Goal: Task Accomplishment & Management: Manage account settings

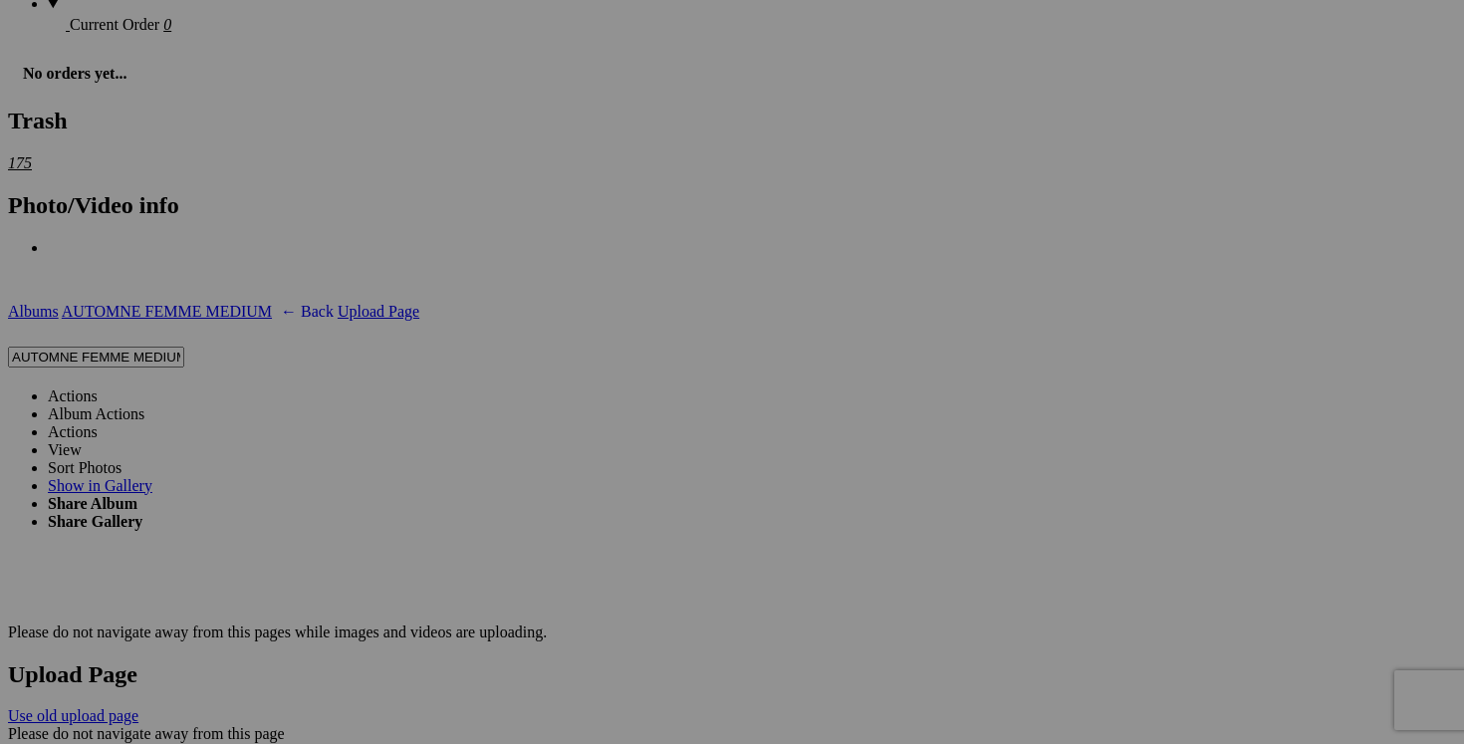
scroll to position [3340, 0]
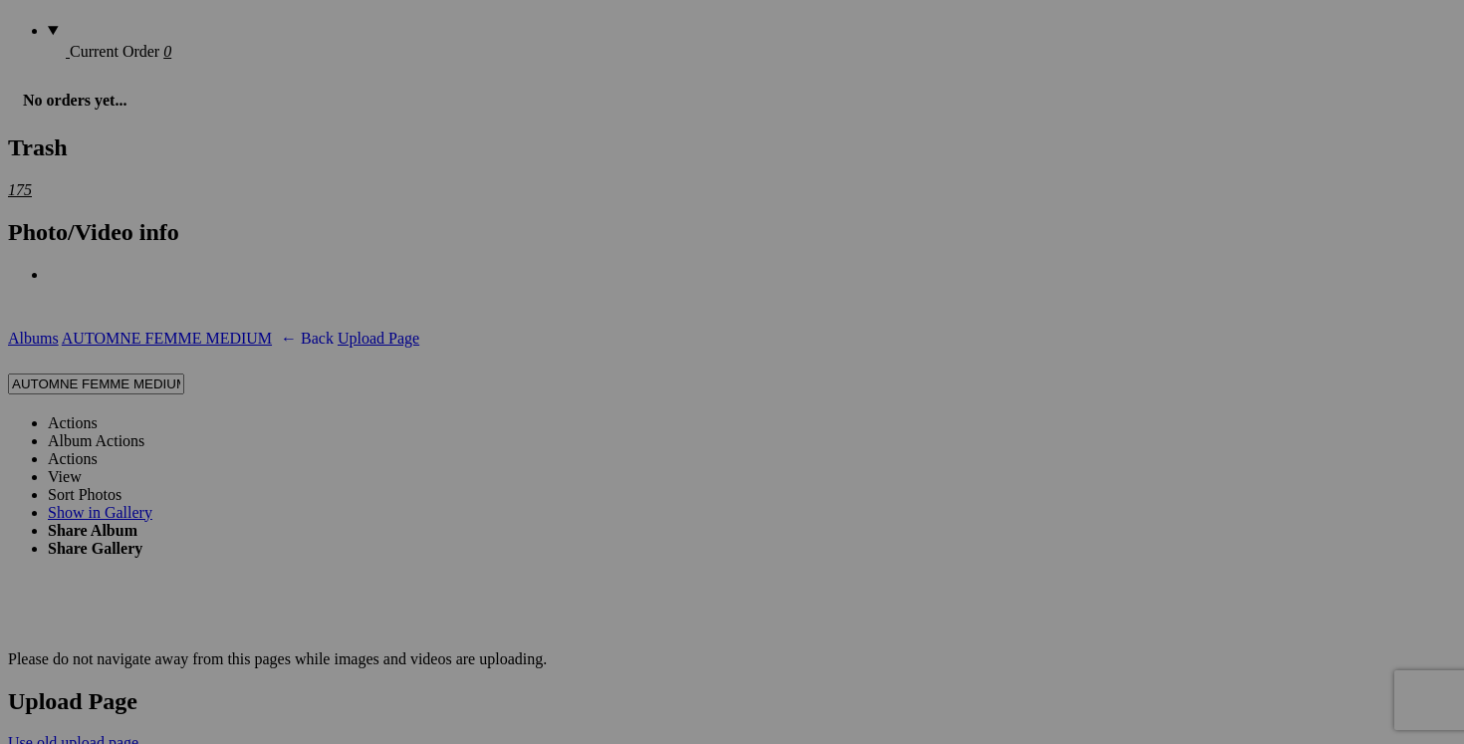
click at [98, 414] on link "Actions" at bounding box center [73, 422] width 50 height 17
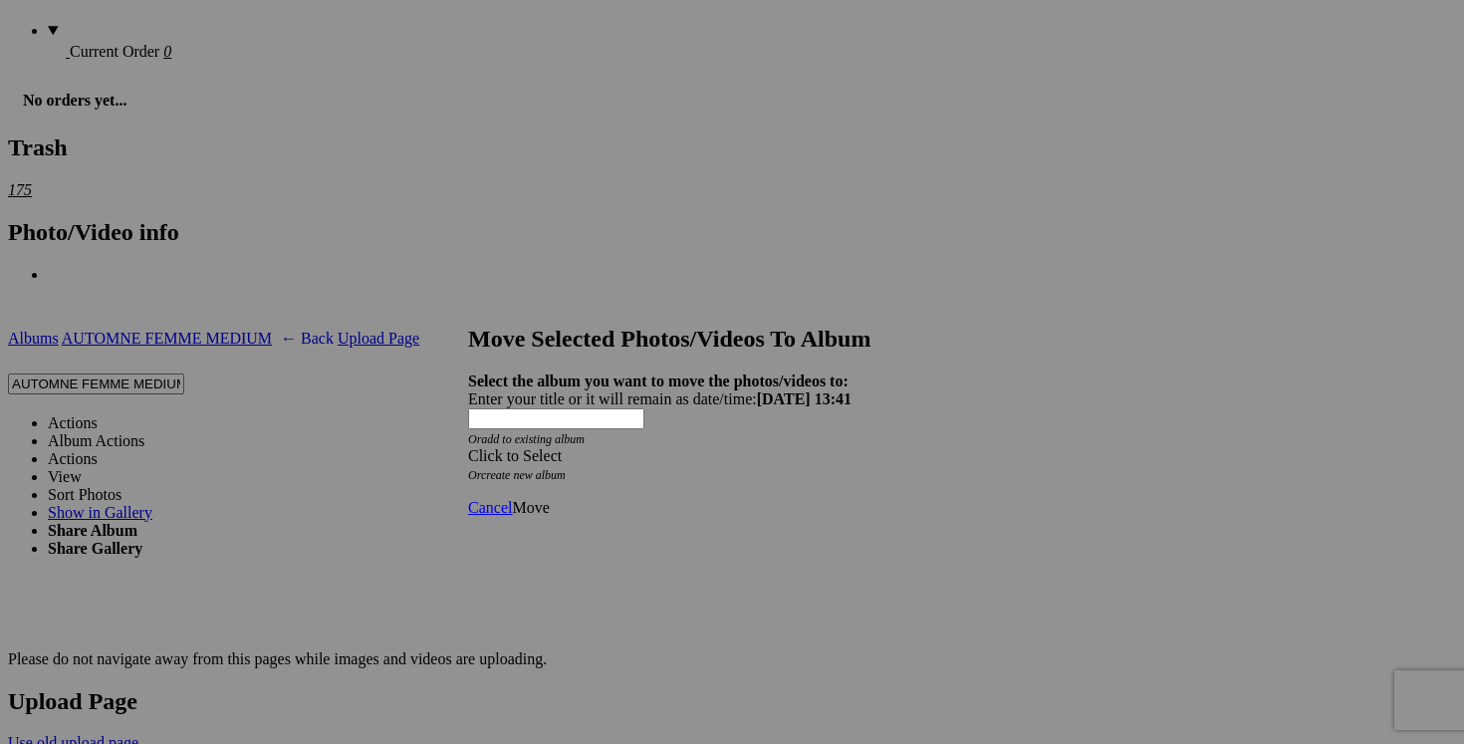
click at [468, 447] on span at bounding box center [468, 455] width 0 height 17
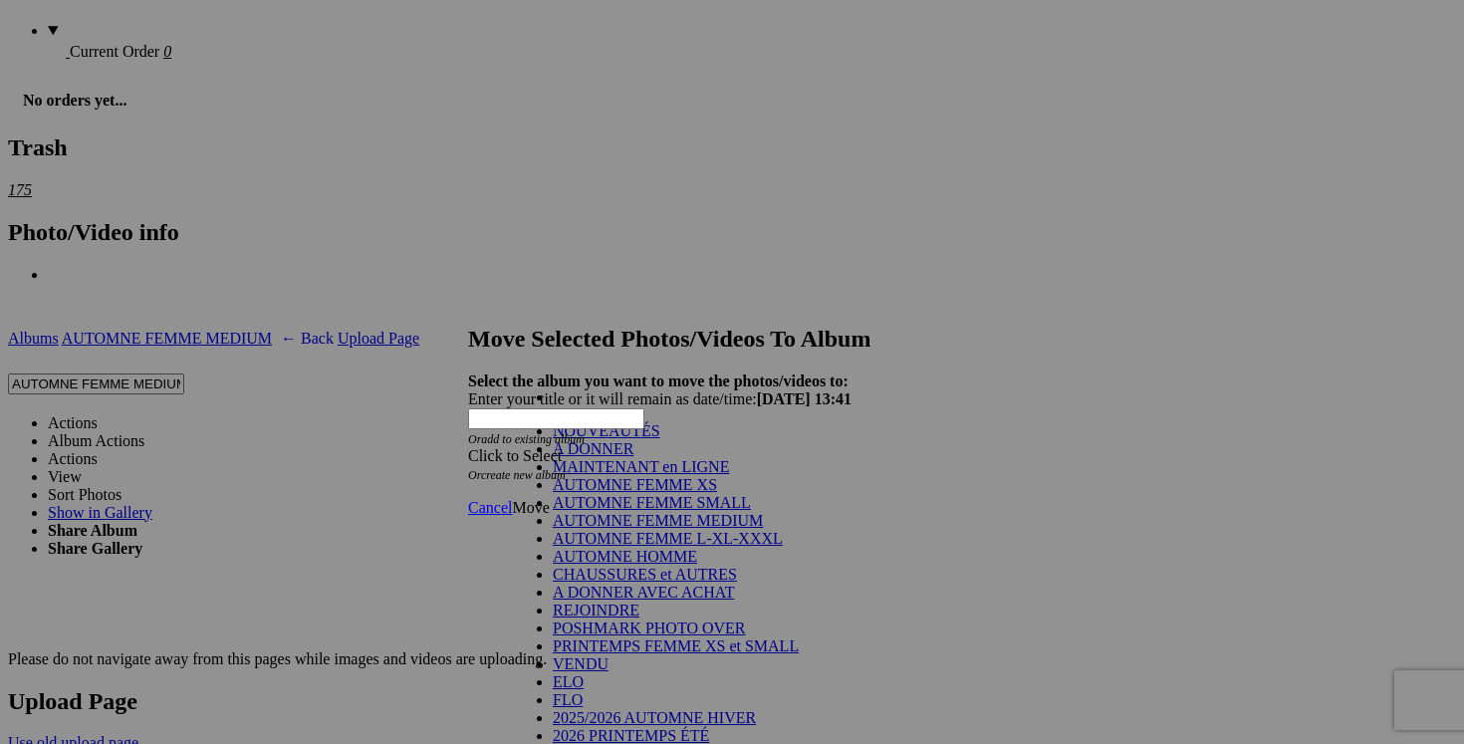
scroll to position [312, 0]
click at [608, 655] on link "VENDU" at bounding box center [581, 663] width 56 height 17
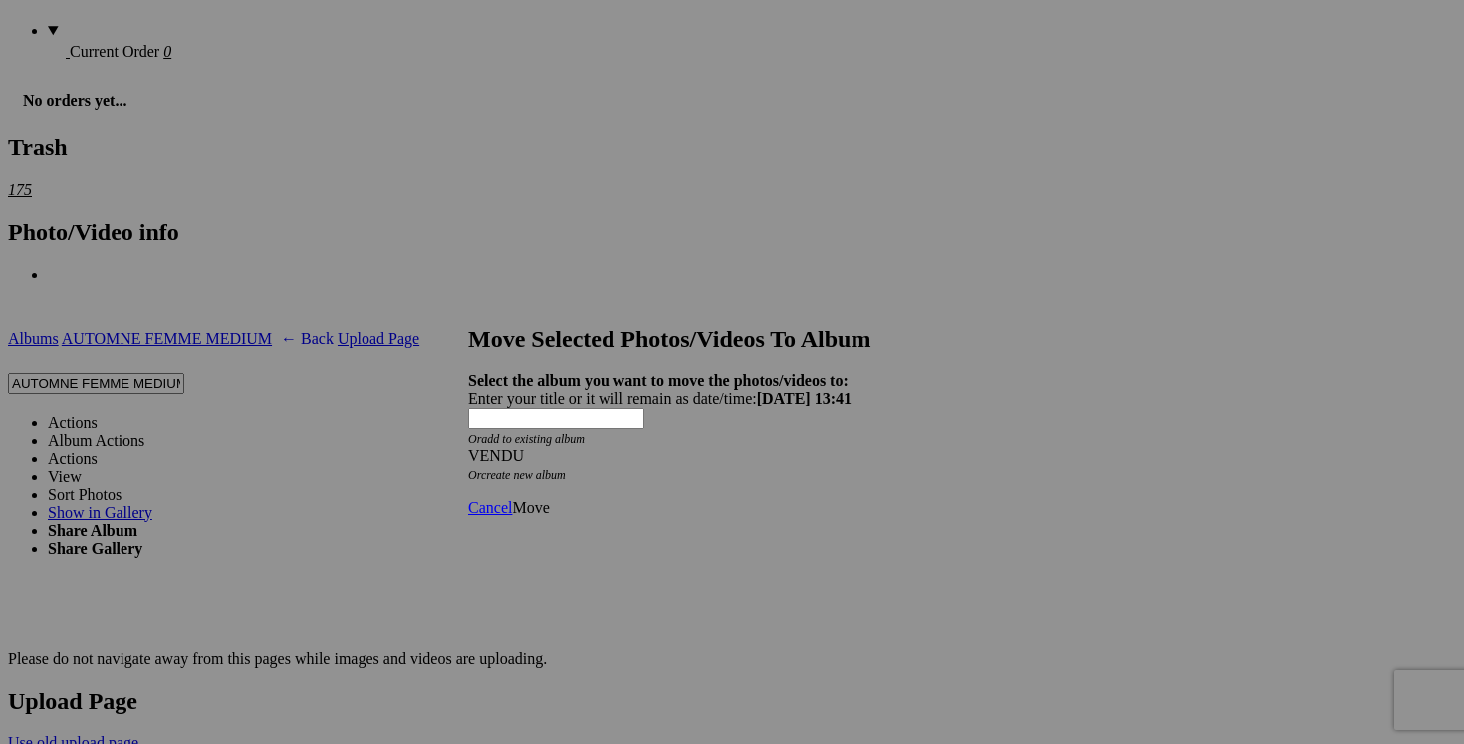
click at [549, 499] on link "Move" at bounding box center [530, 507] width 37 height 17
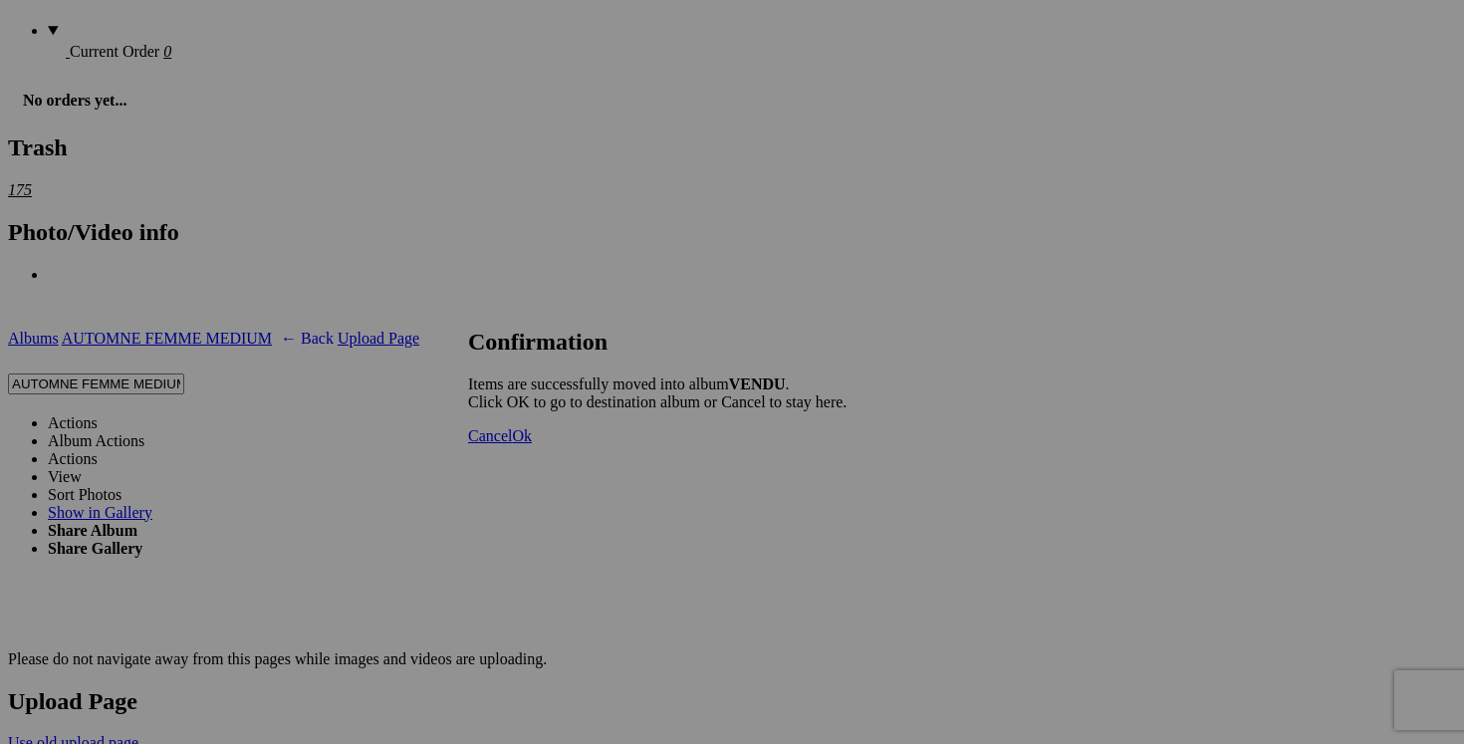
click at [512, 444] on span "Cancel" at bounding box center [490, 435] width 44 height 17
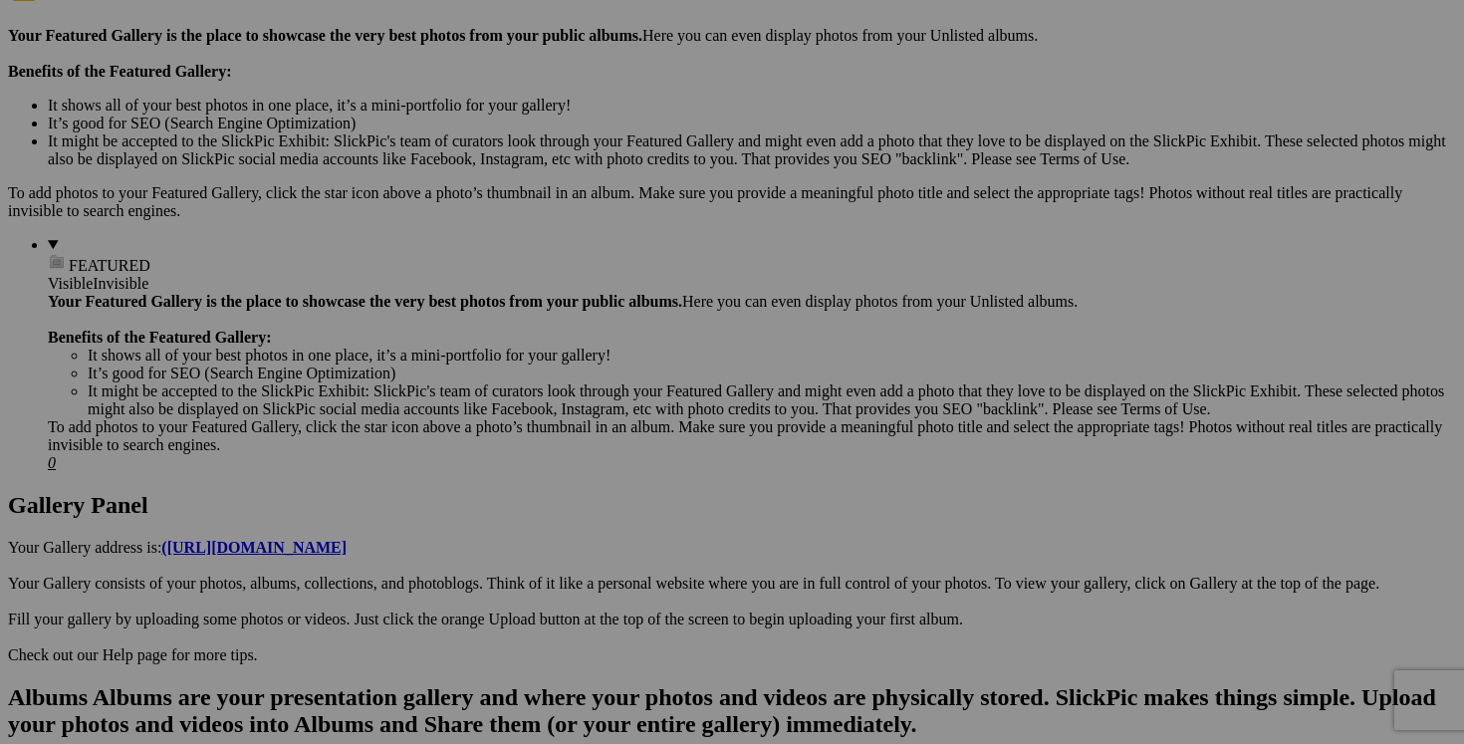
scroll to position [0, 0]
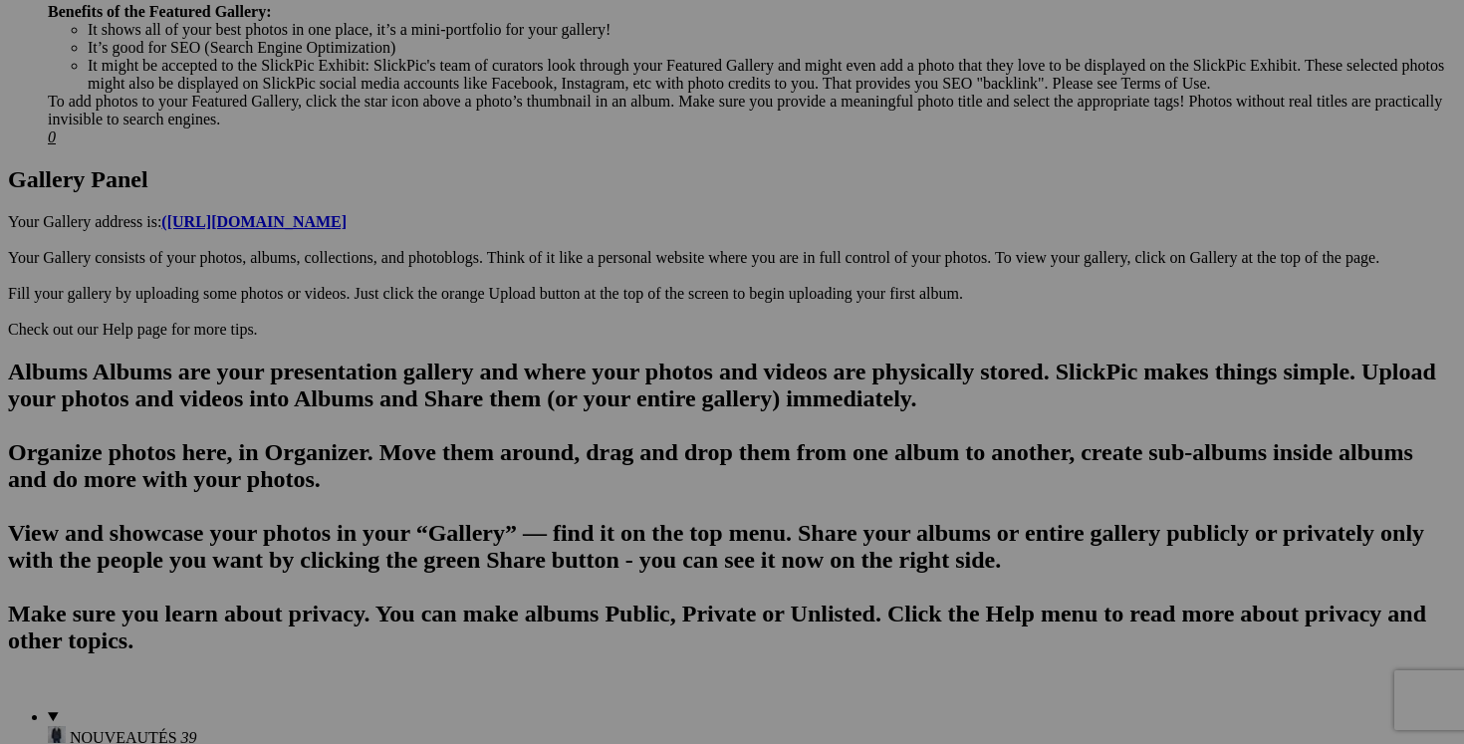
scroll to position [933, 0]
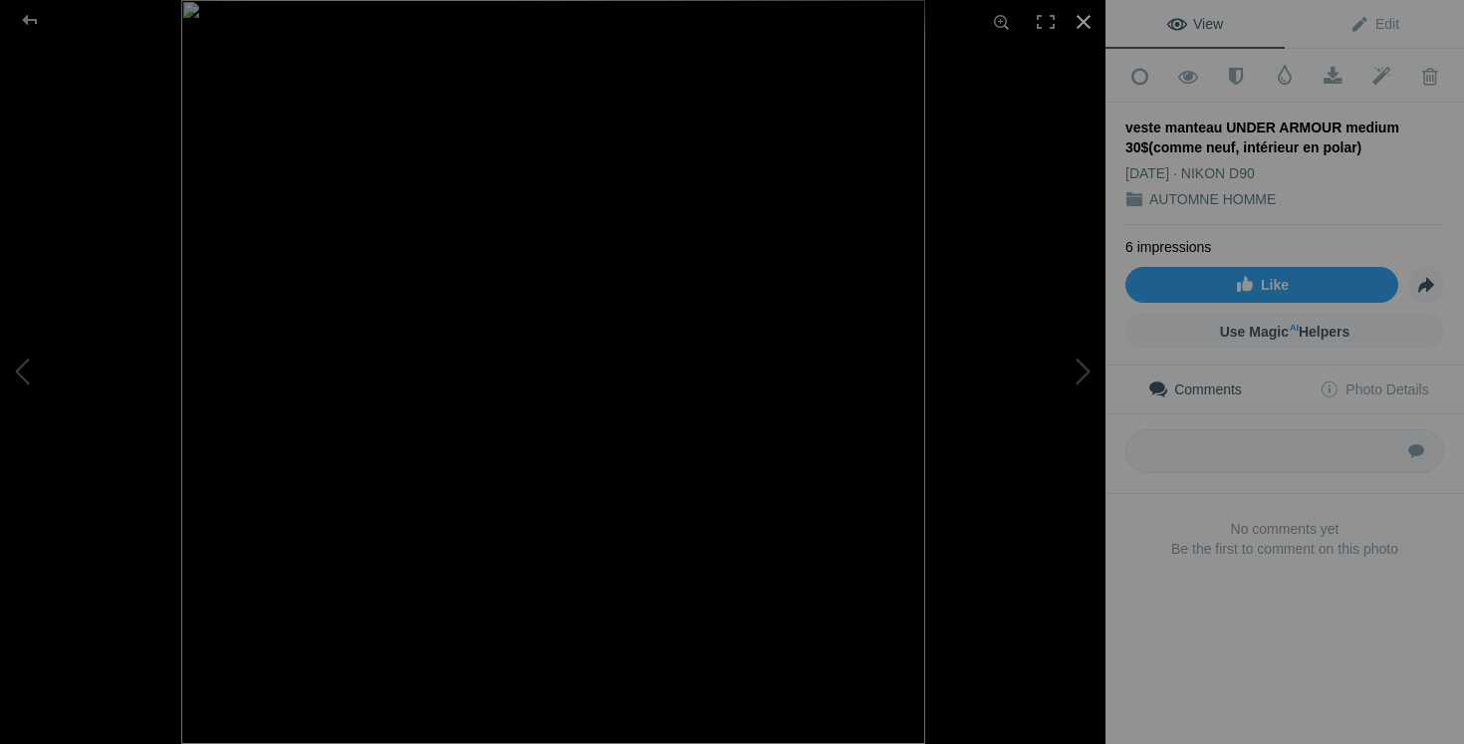
click at [1087, 19] on div at bounding box center [1083, 22] width 44 height 44
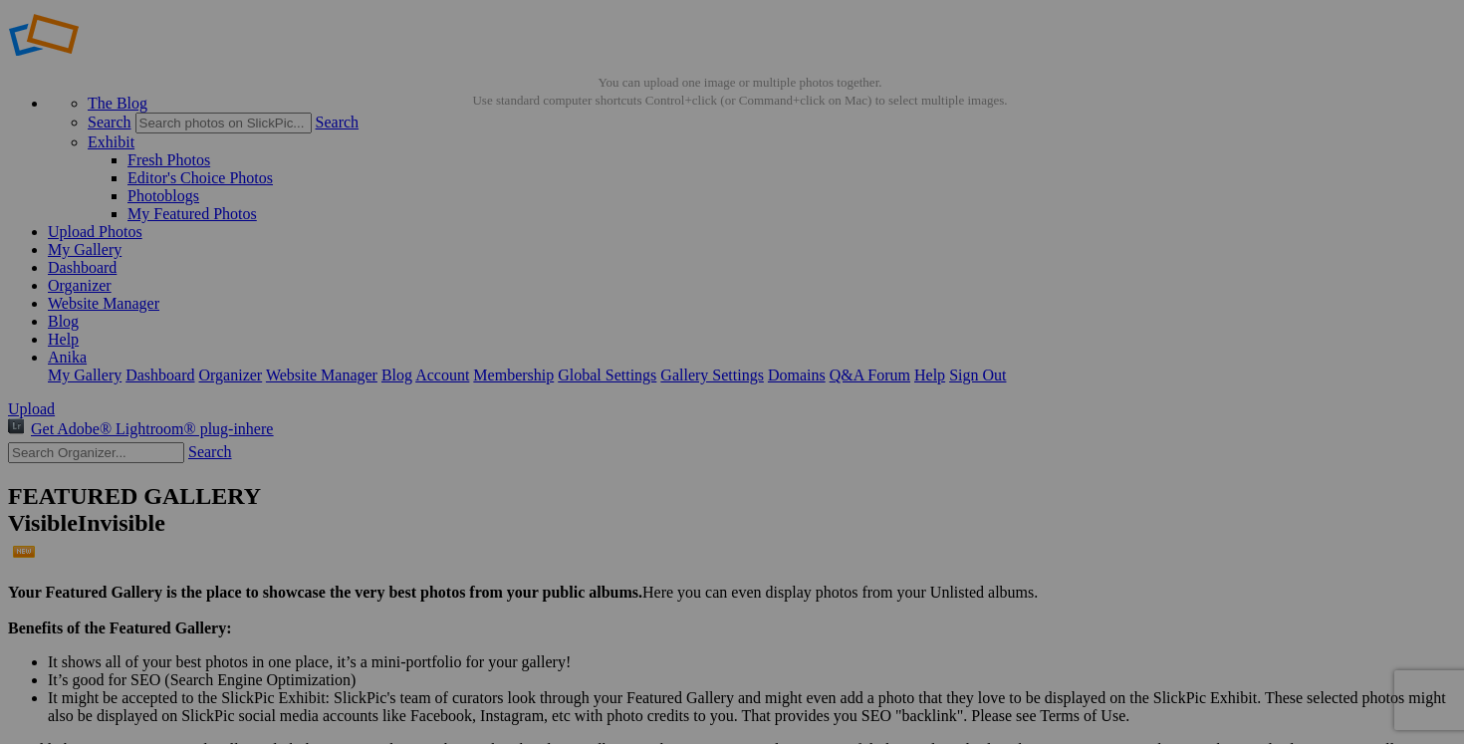
scroll to position [0, 0]
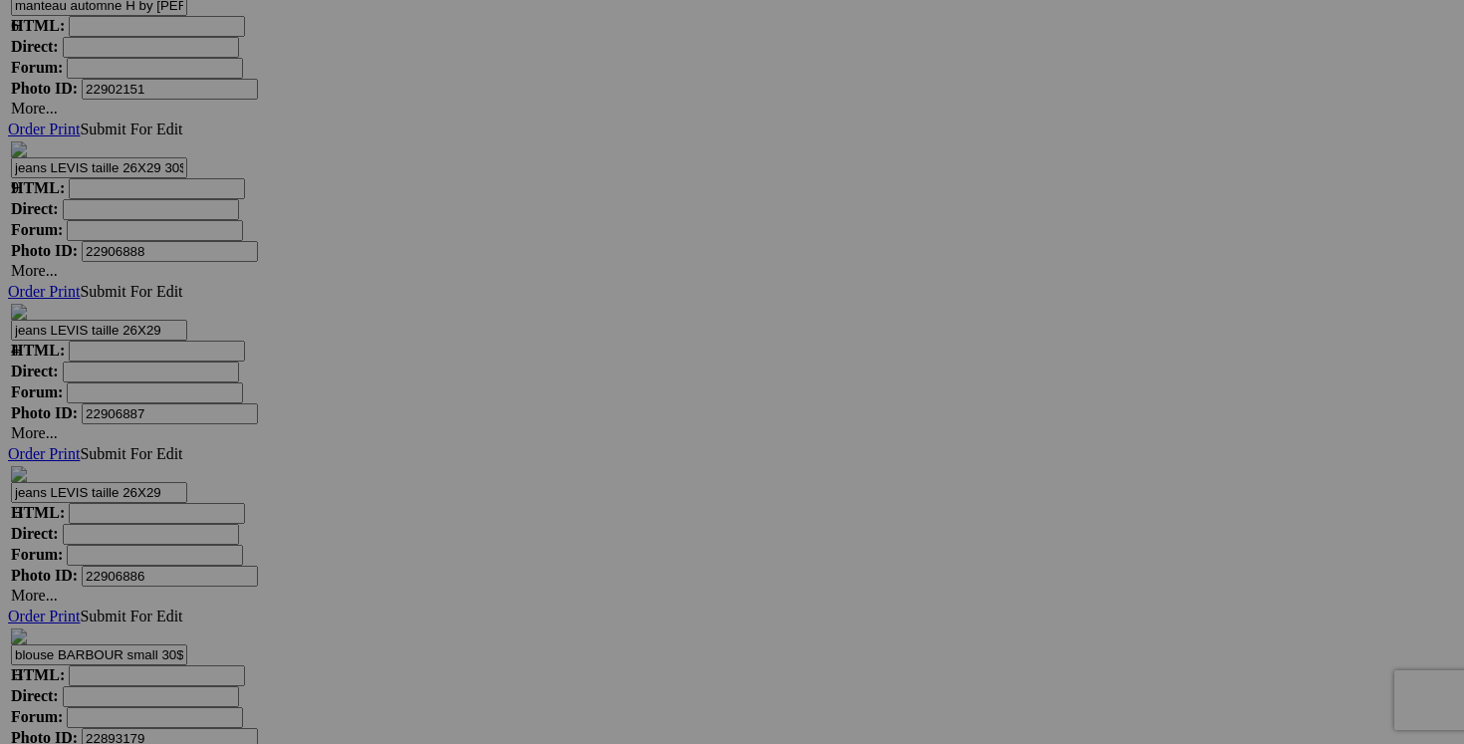
scroll to position [0, 89]
drag, startPoint x: 1191, startPoint y: 379, endPoint x: 1356, endPoint y: 376, distance: 165.3
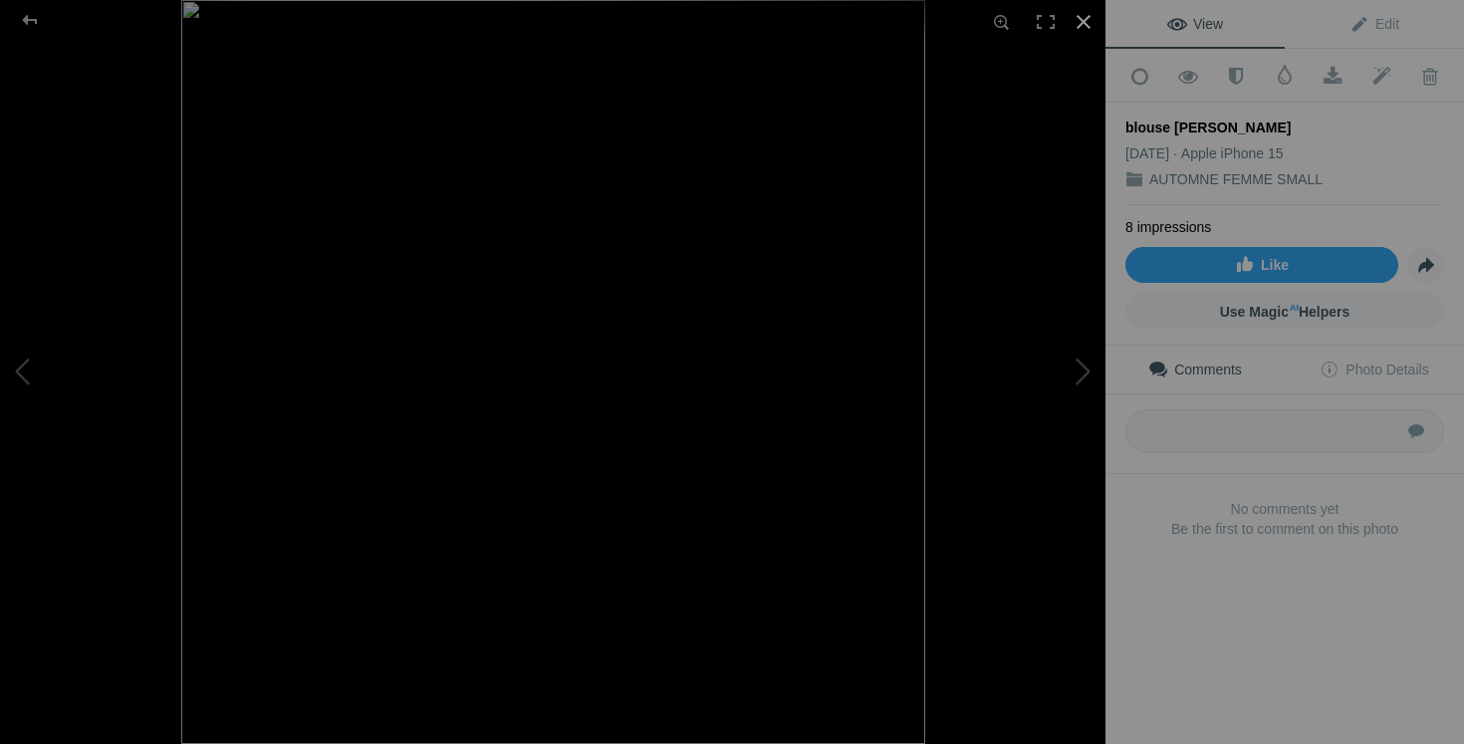
click at [1087, 23] on div at bounding box center [1083, 22] width 44 height 44
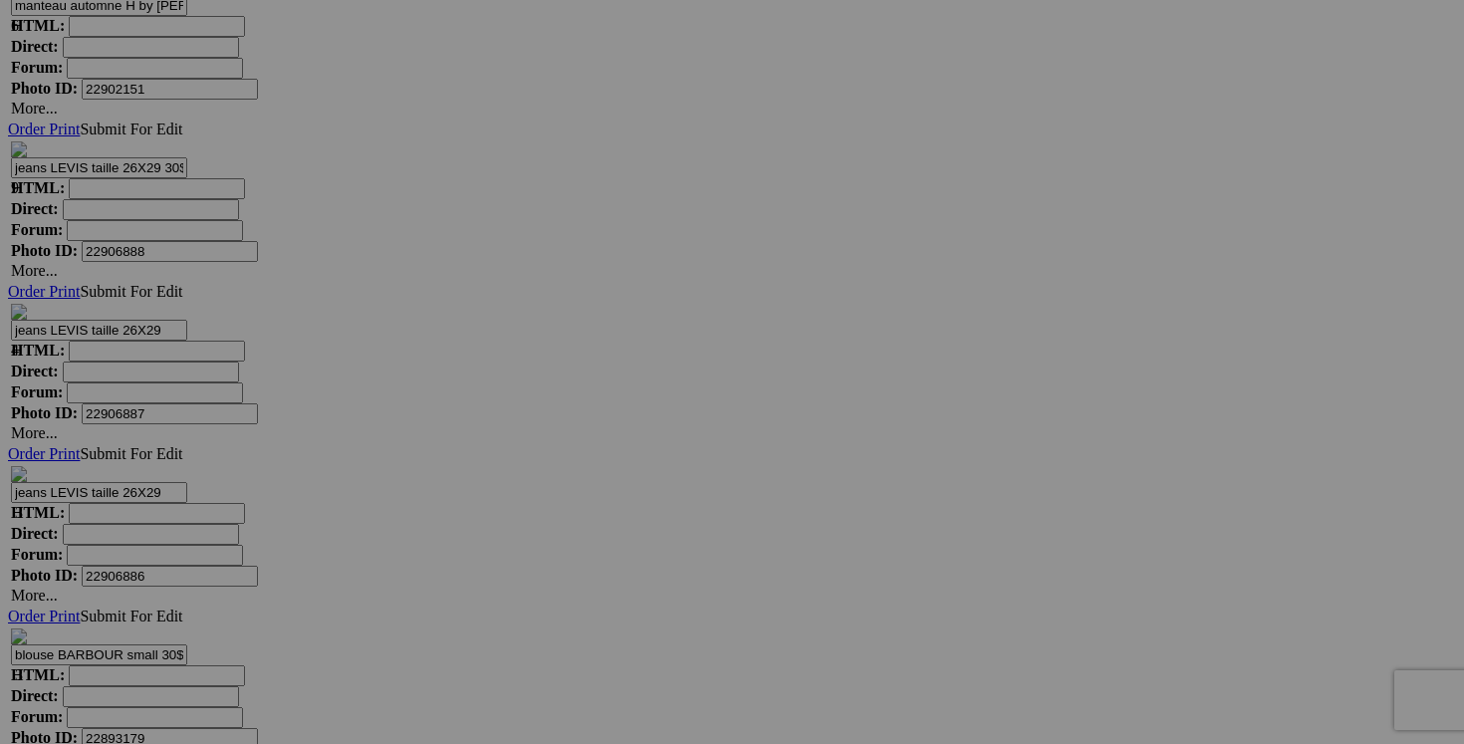
scroll to position [0, 256]
drag, startPoint x: 835, startPoint y: 375, endPoint x: 1007, endPoint y: 380, distance: 171.3
drag, startPoint x: 482, startPoint y: 379, endPoint x: 642, endPoint y: 382, distance: 160.3
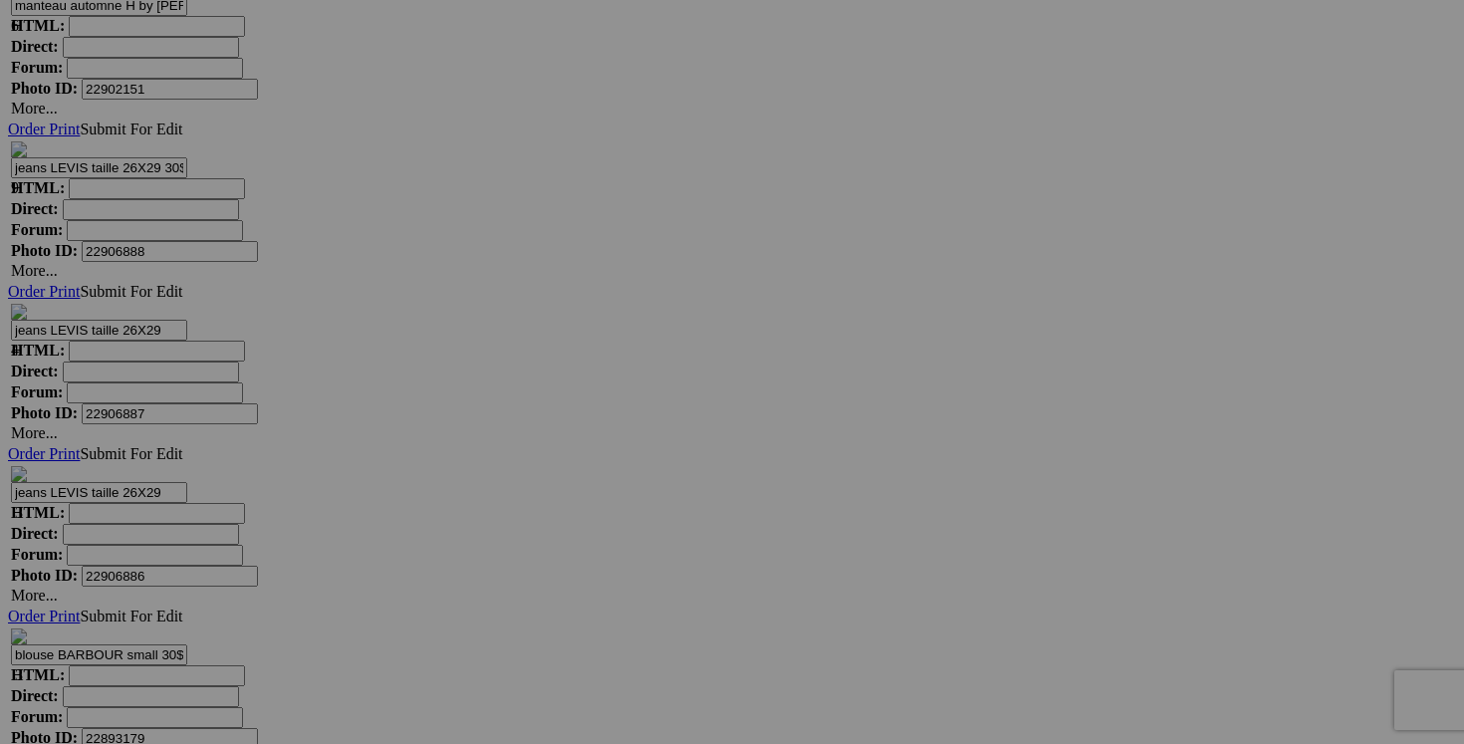
drag, startPoint x: 483, startPoint y: 374, endPoint x: 641, endPoint y: 385, distance: 158.7
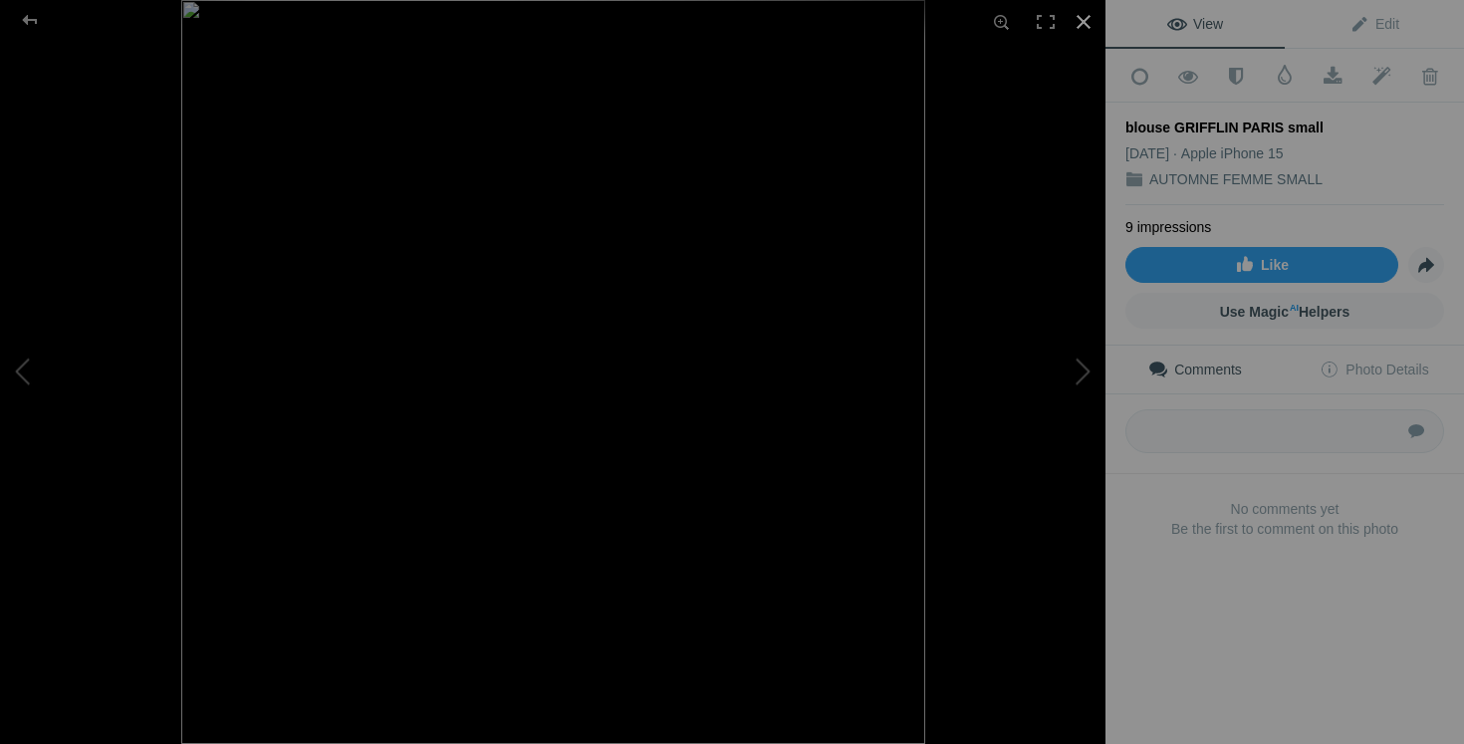
click at [1086, 23] on div at bounding box center [1083, 22] width 44 height 44
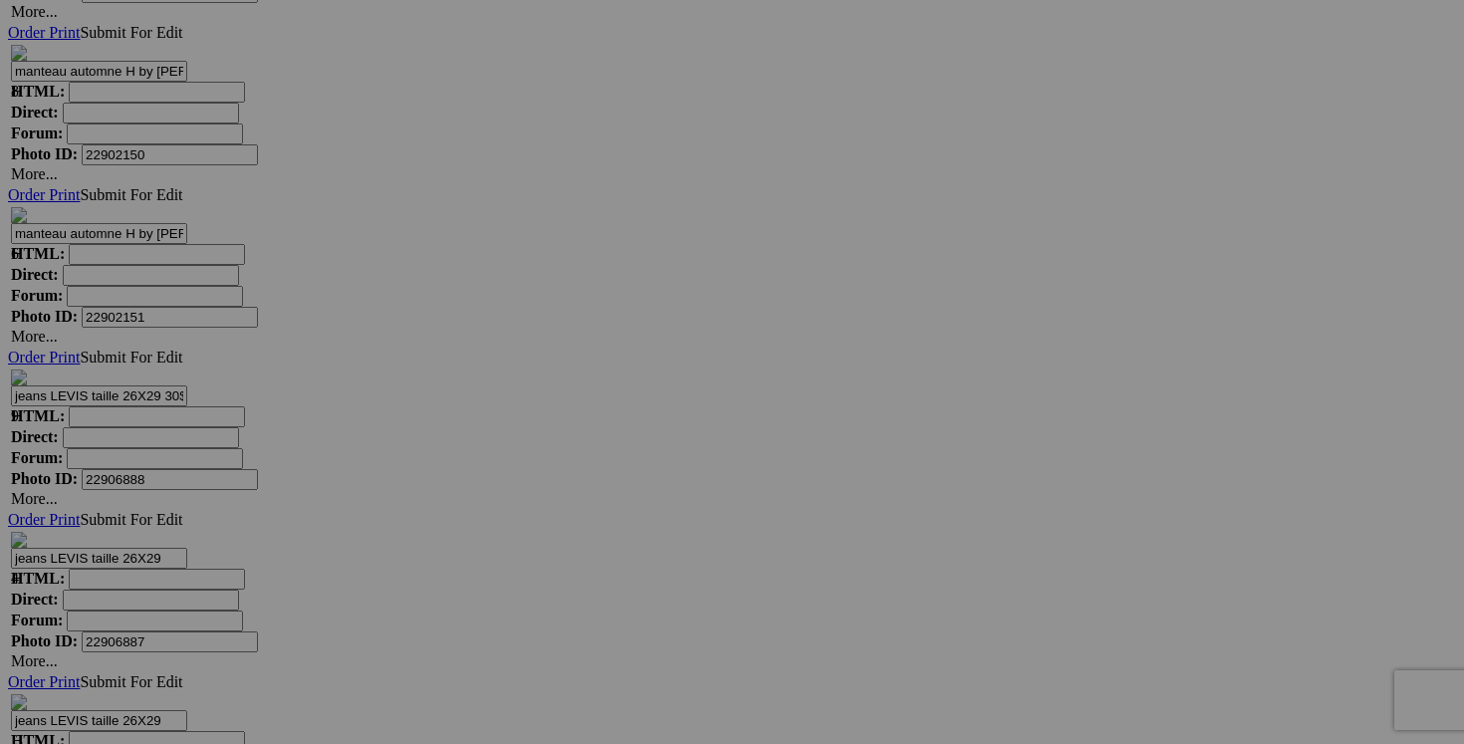
scroll to position [0, 173]
drag, startPoint x: 1011, startPoint y: 348, endPoint x: 1168, endPoint y: 355, distance: 157.5
drag, startPoint x: 482, startPoint y: 356, endPoint x: 651, endPoint y: 363, distance: 169.4
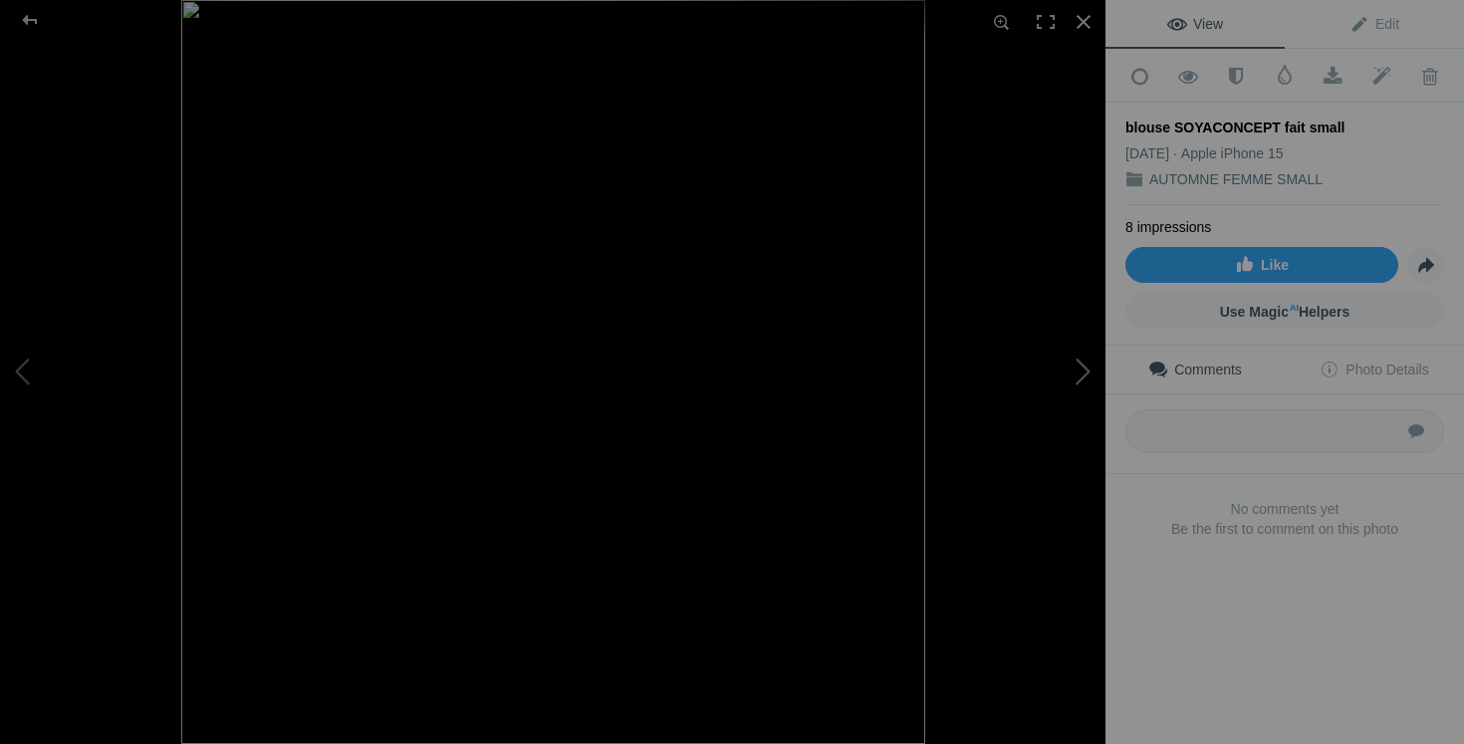
click at [1067, 369] on button at bounding box center [1030, 372] width 149 height 268
click at [1077, 27] on div at bounding box center [1083, 22] width 44 height 44
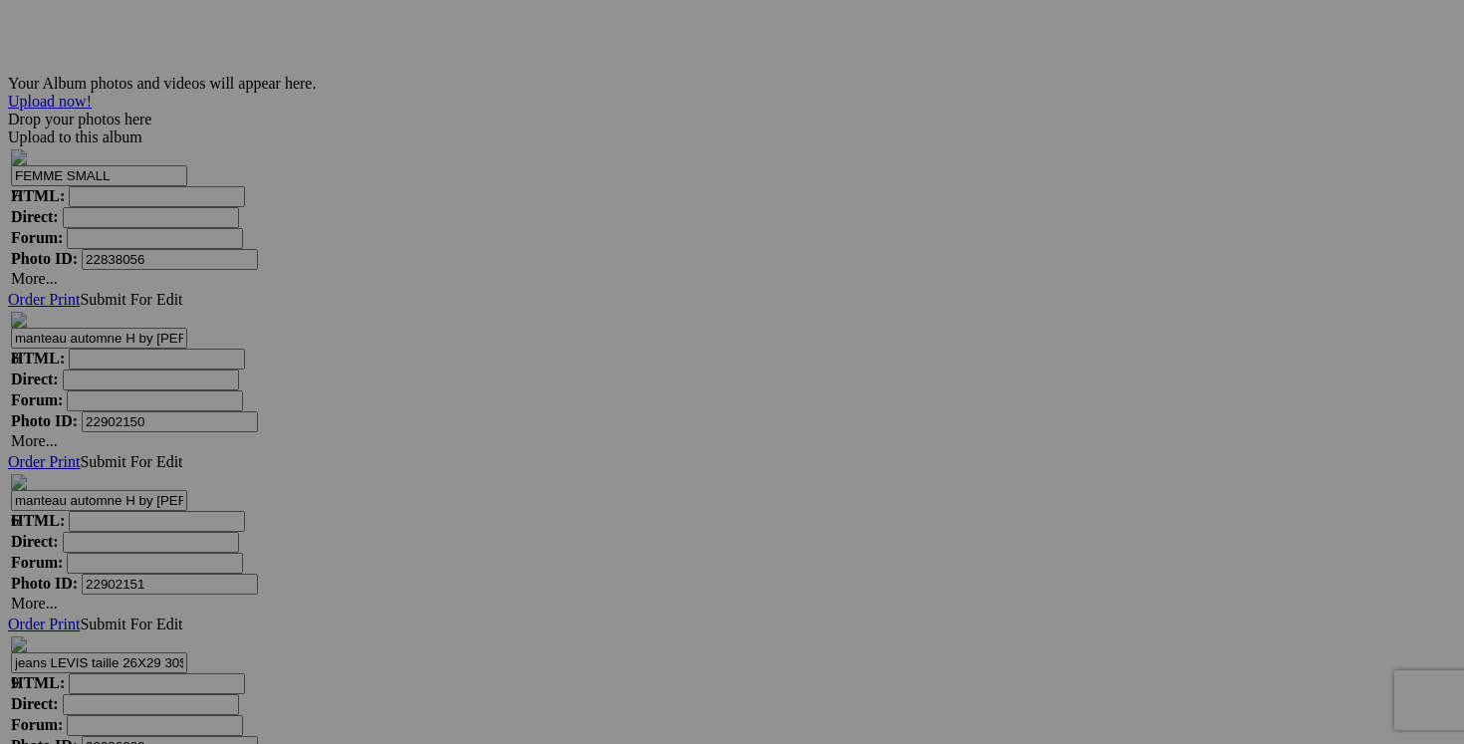
scroll to position [0, 262]
drag, startPoint x: 834, startPoint y: 367, endPoint x: 990, endPoint y: 375, distance: 155.5
drag, startPoint x: 482, startPoint y: 363, endPoint x: 732, endPoint y: 367, distance: 250.0
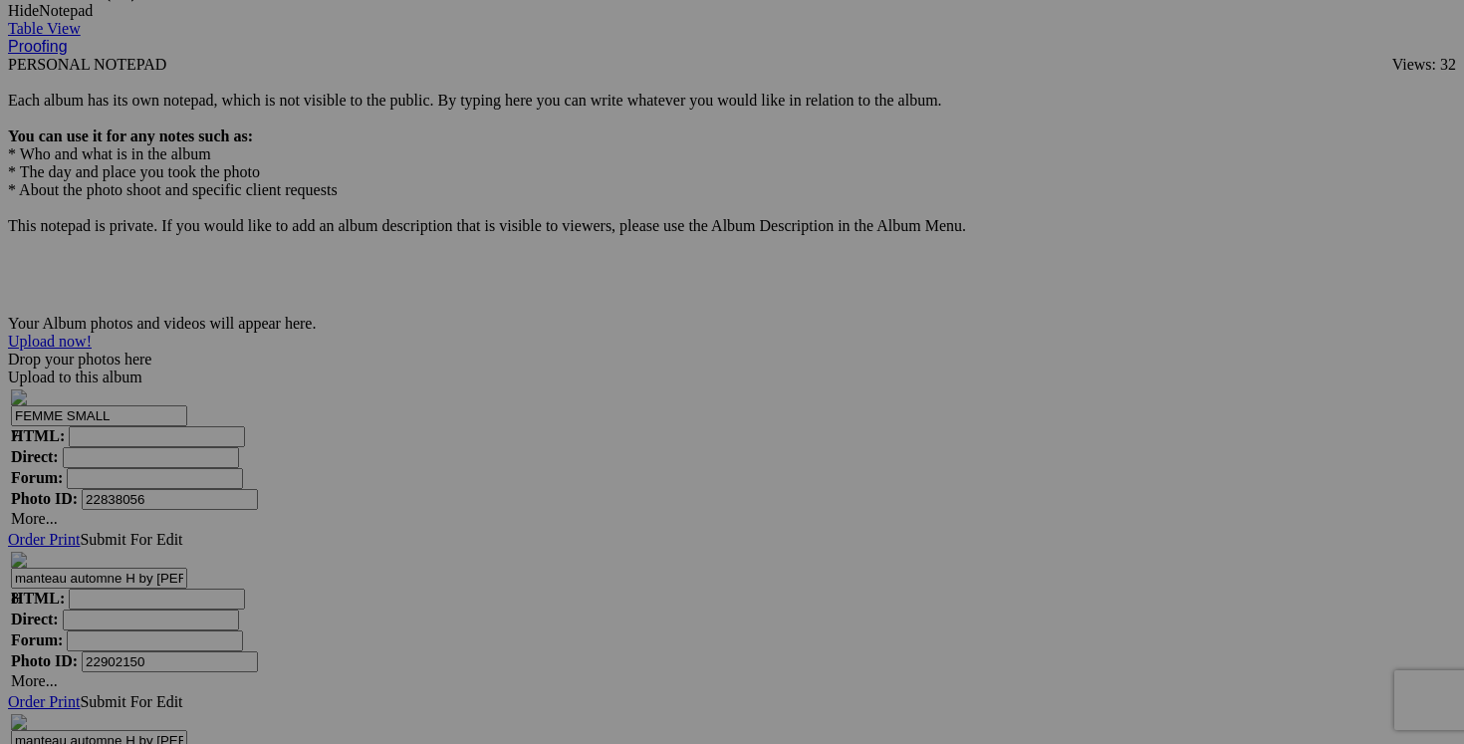
scroll to position [0, 144]
drag, startPoint x: 1191, startPoint y: 353, endPoint x: 1358, endPoint y: 346, distance: 167.4
